Goal: Transaction & Acquisition: Subscribe to service/newsletter

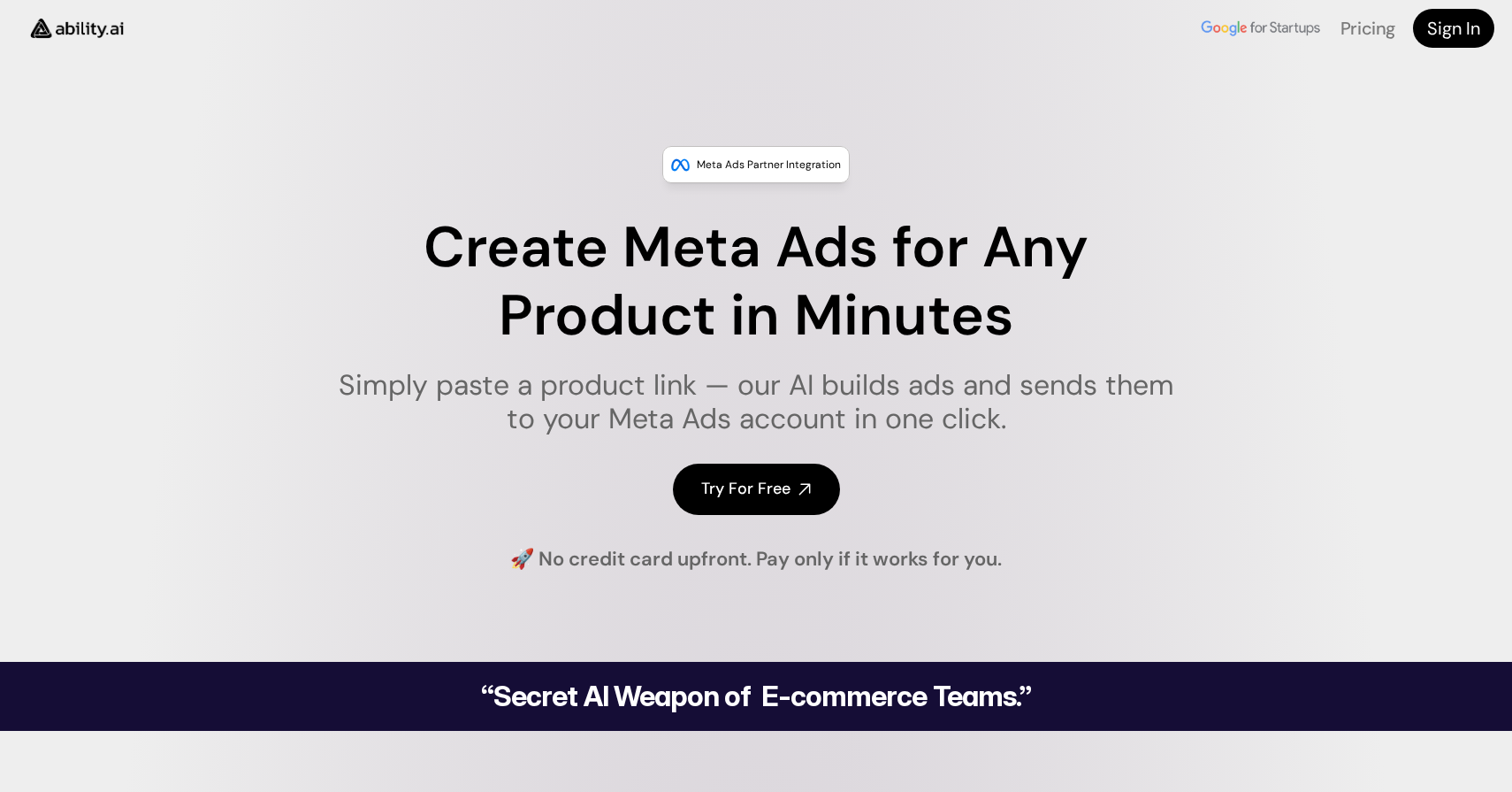
click at [768, 159] on p "Meta Ads Partner Integration" at bounding box center [768, 164] width 144 height 17
click at [107, 32] on img at bounding box center [76, 28] width 118 height 45
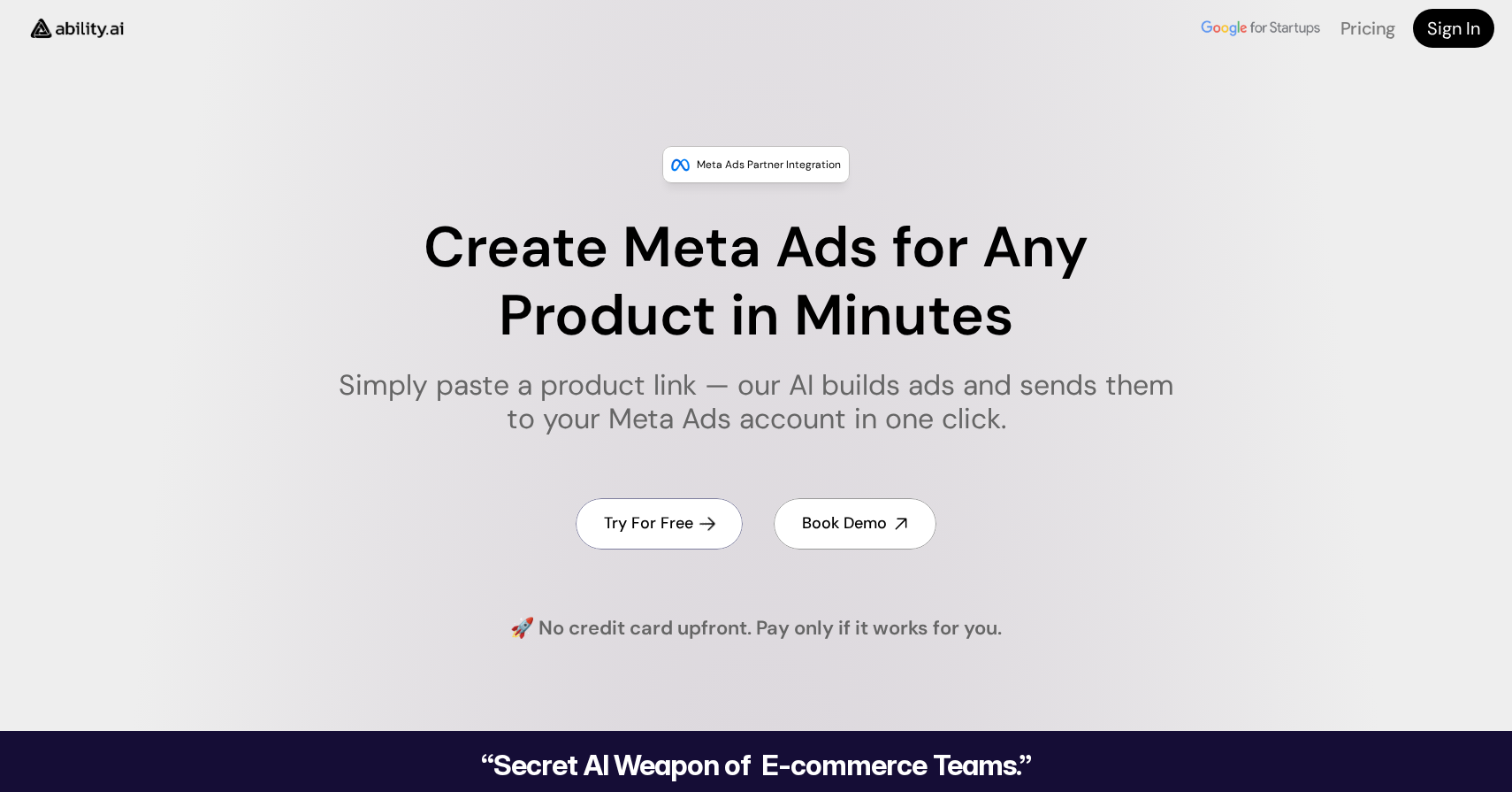
click at [657, 518] on h4 "Try For Free" at bounding box center [648, 523] width 89 height 22
click at [870, 613] on div "Meta Ads Partner Integration Create Meta Ads for Any Product in Minutes Simply …" at bounding box center [756, 393] width 1512 height 495
click at [846, 620] on h4 "🚀 No credit card upfront. Pay only if it works for you." at bounding box center [756, 629] width 492 height 28
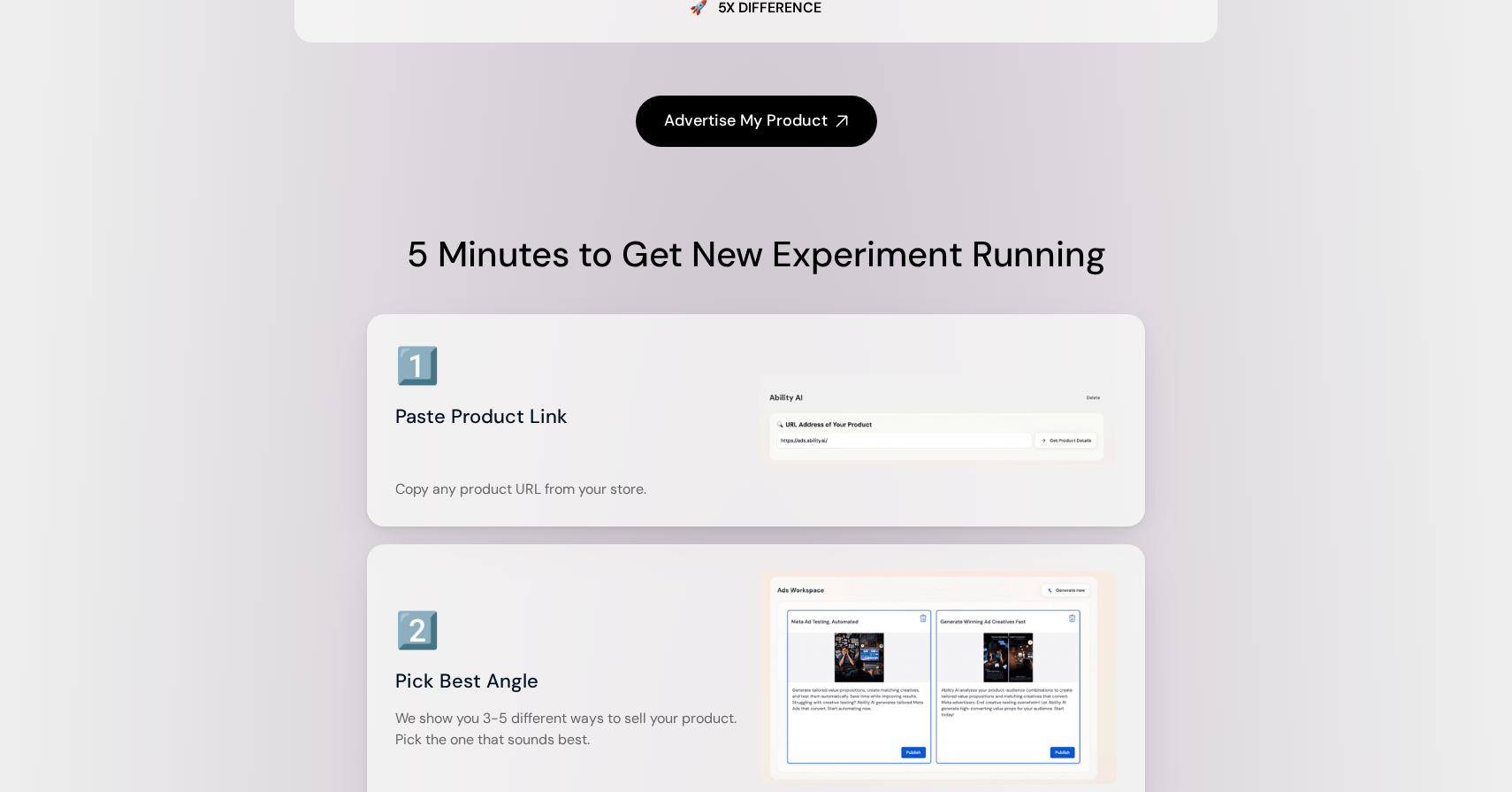
scroll to position [2081, 0]
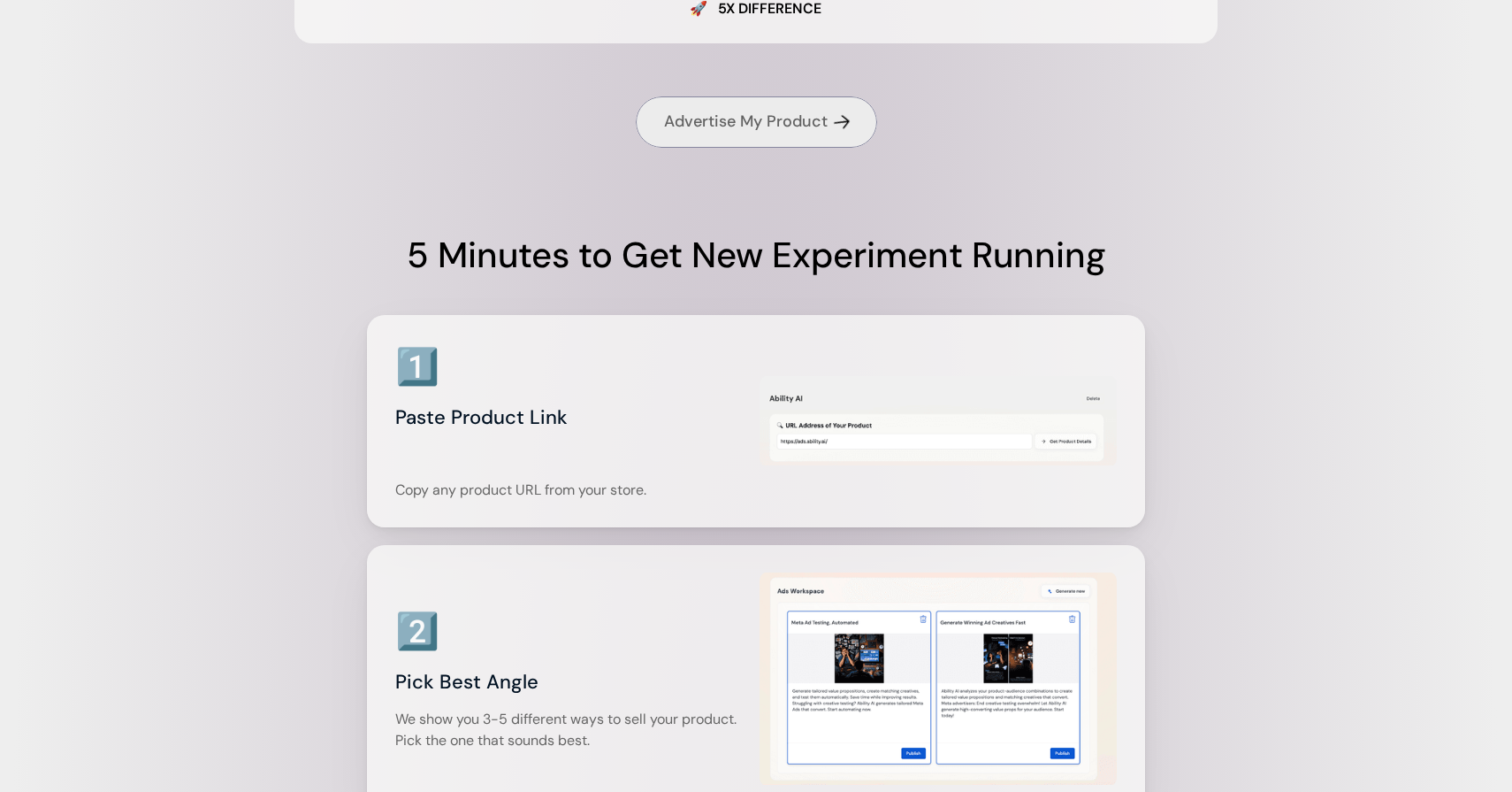
click at [751, 133] on h4 "Advertise My Product" at bounding box center [745, 121] width 163 height 22
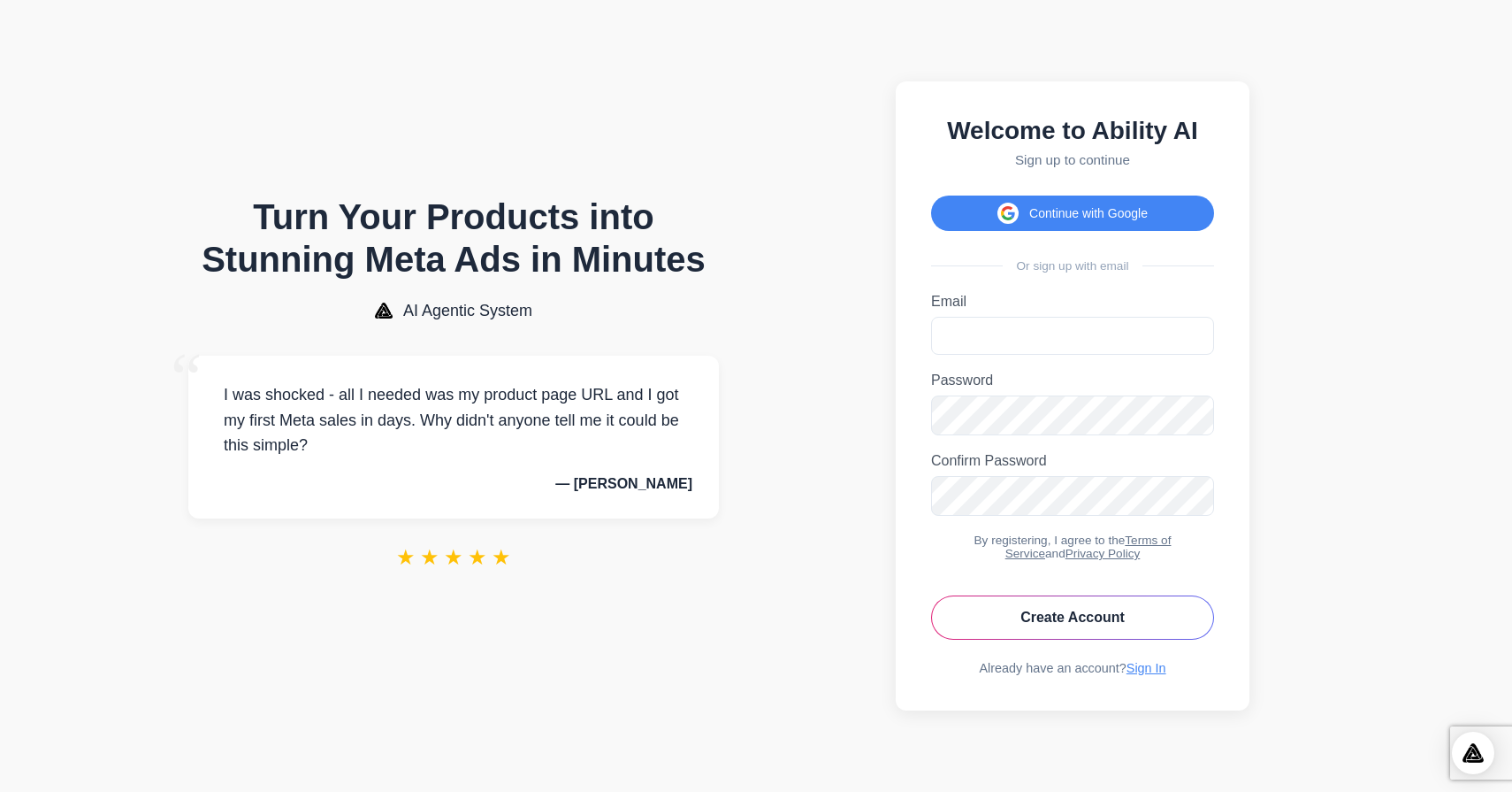
click at [377, 404] on p "I was shocked - all I needed was my product page URL and I got my first Meta sa…" at bounding box center [453, 420] width 477 height 76
click at [374, 393] on p "I was shocked - all I needed was my product page URL and I got my first Meta sa…" at bounding box center [453, 420] width 477 height 76
